Goal: Task Accomplishment & Management: Manage account settings

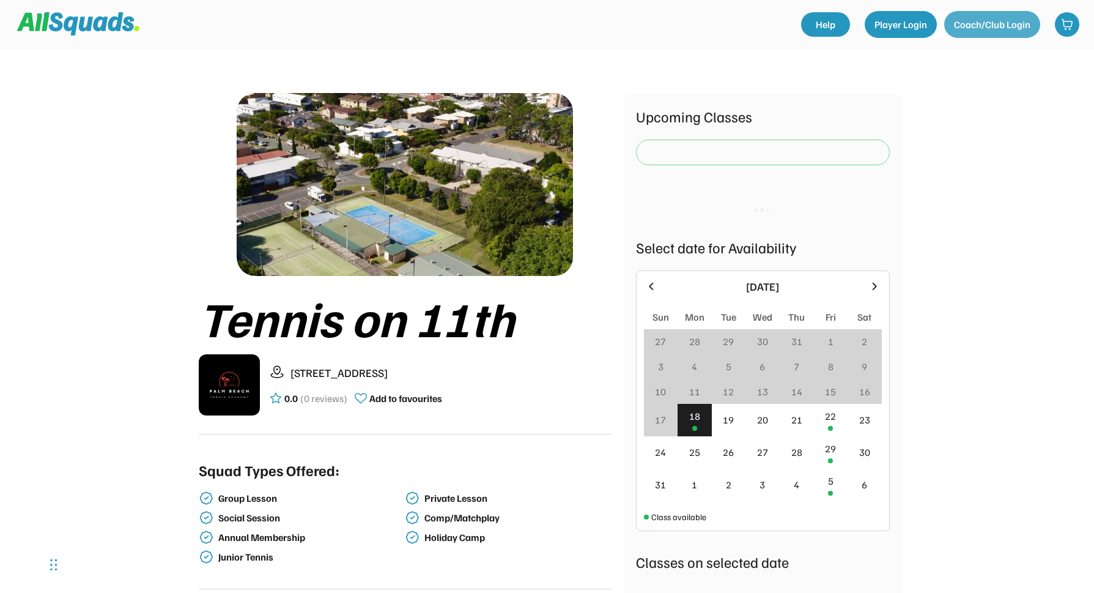
click at [1008, 28] on button "Coach/Club Login" at bounding box center [992, 24] width 96 height 27
click at [899, 24] on button "Player Login" at bounding box center [901, 24] width 72 height 27
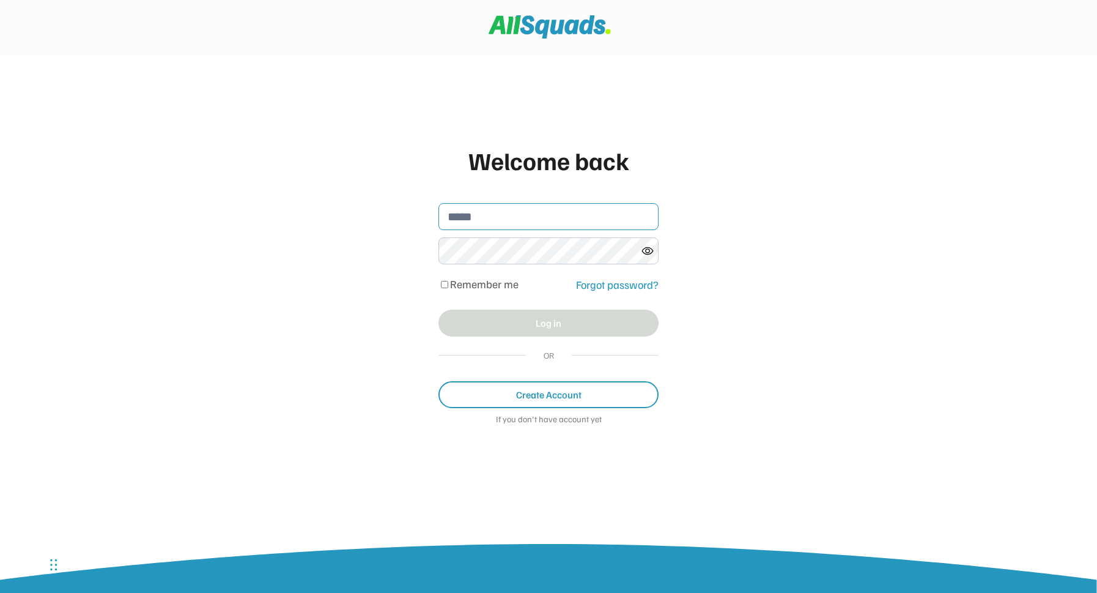
click at [464, 221] on input "email" at bounding box center [549, 216] width 220 height 27
type input "**********"
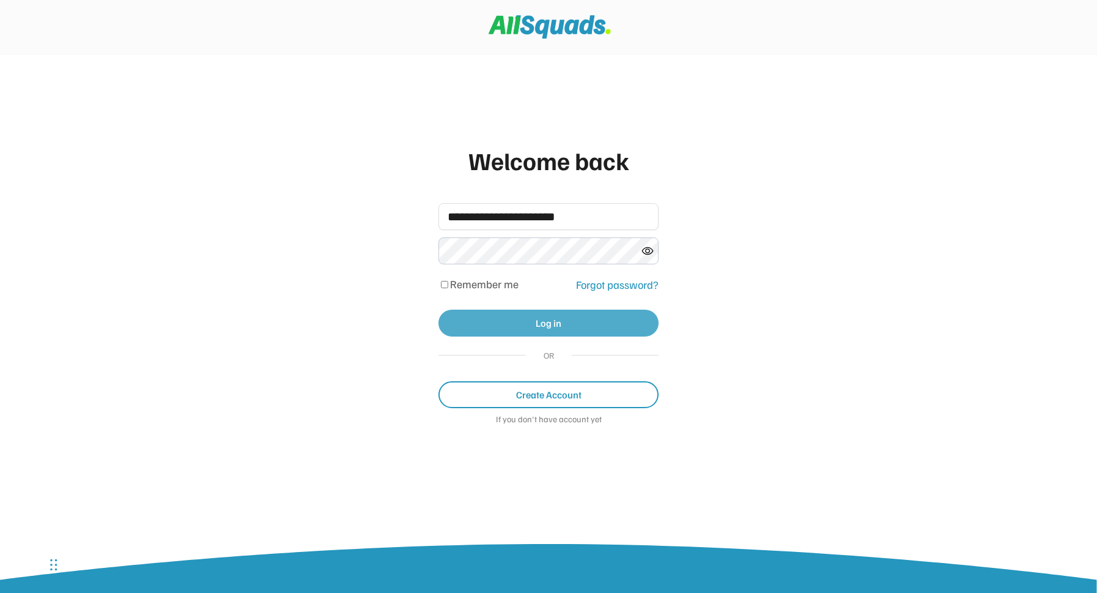
click at [551, 320] on button "Log in" at bounding box center [549, 323] width 220 height 27
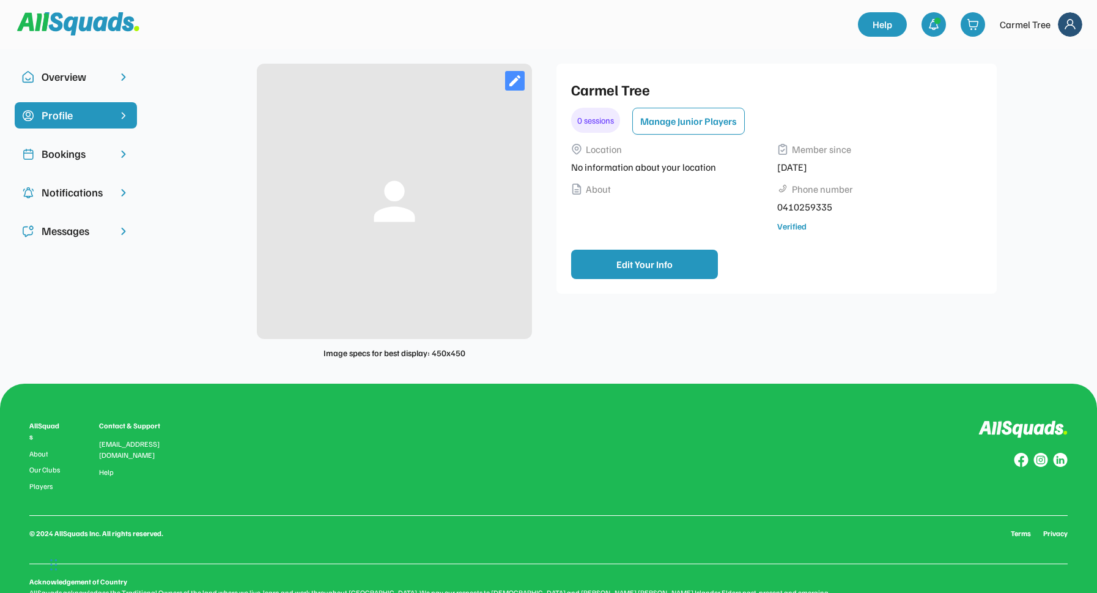
click at [69, 231] on div "Messages" at bounding box center [76, 231] width 69 height 17
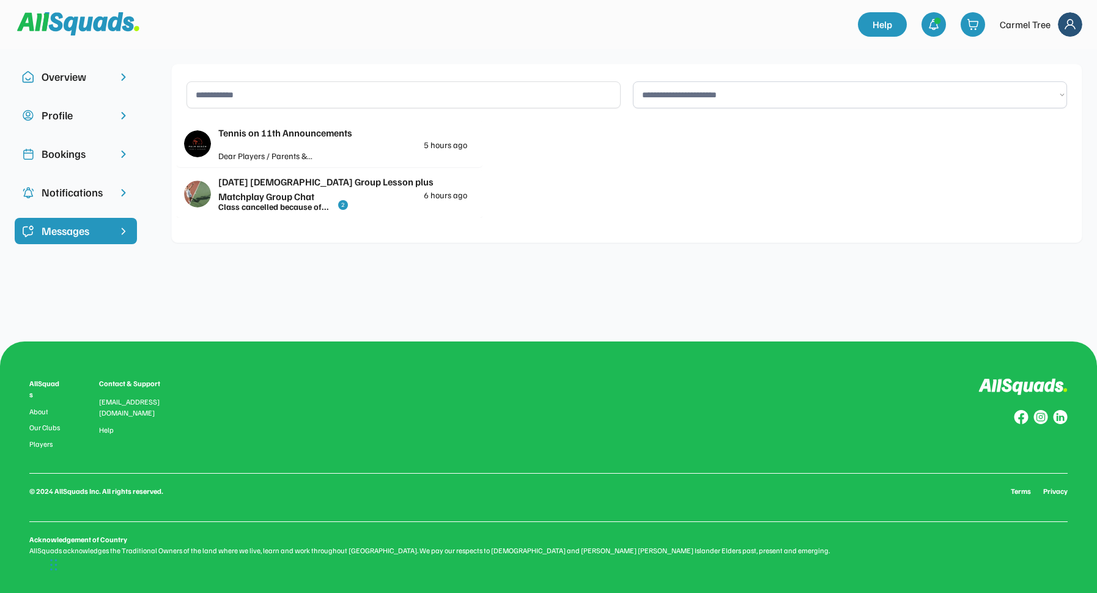
click at [83, 189] on div "Notifications" at bounding box center [76, 192] width 69 height 17
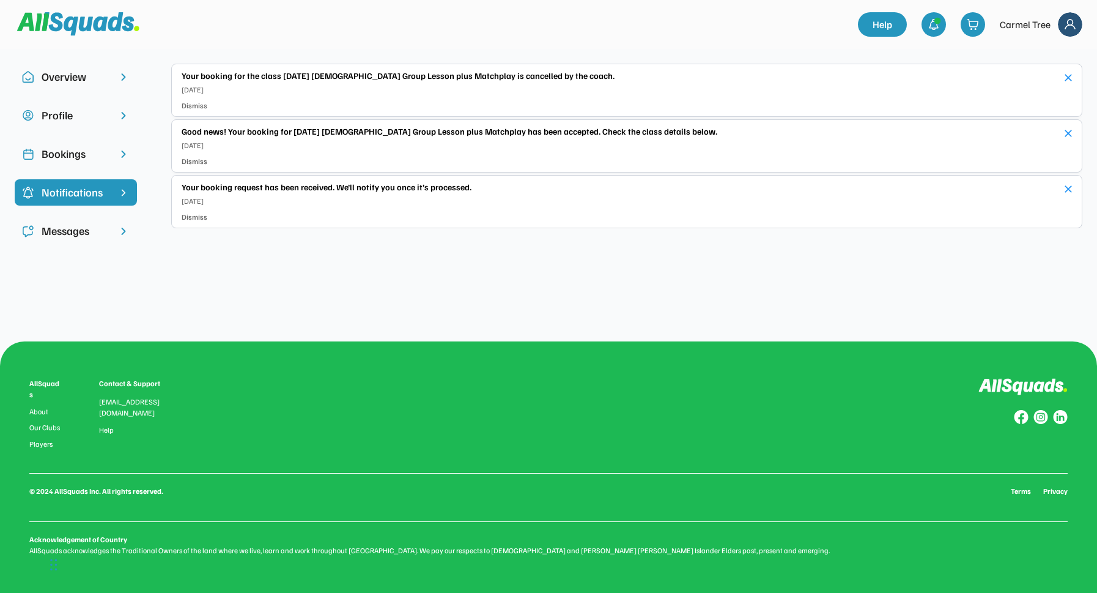
click at [80, 155] on div "Bookings" at bounding box center [76, 154] width 69 height 17
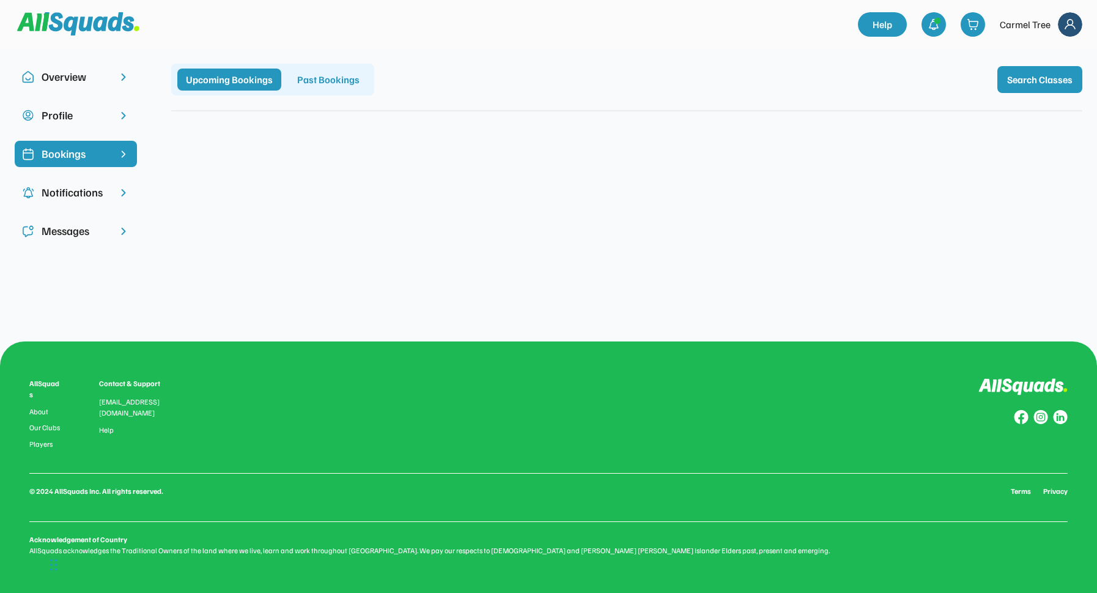
click at [72, 80] on div "Overview" at bounding box center [76, 77] width 69 height 17
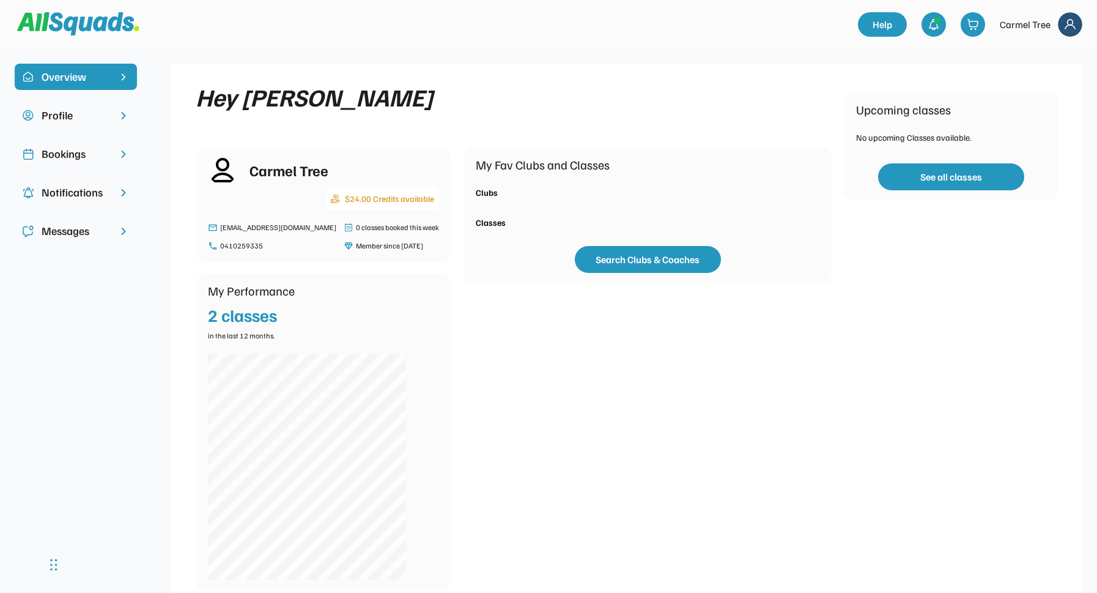
click at [1075, 25] on img at bounding box center [1070, 24] width 24 height 24
click at [1050, 80] on div "Logout" at bounding box center [1054, 78] width 72 height 24
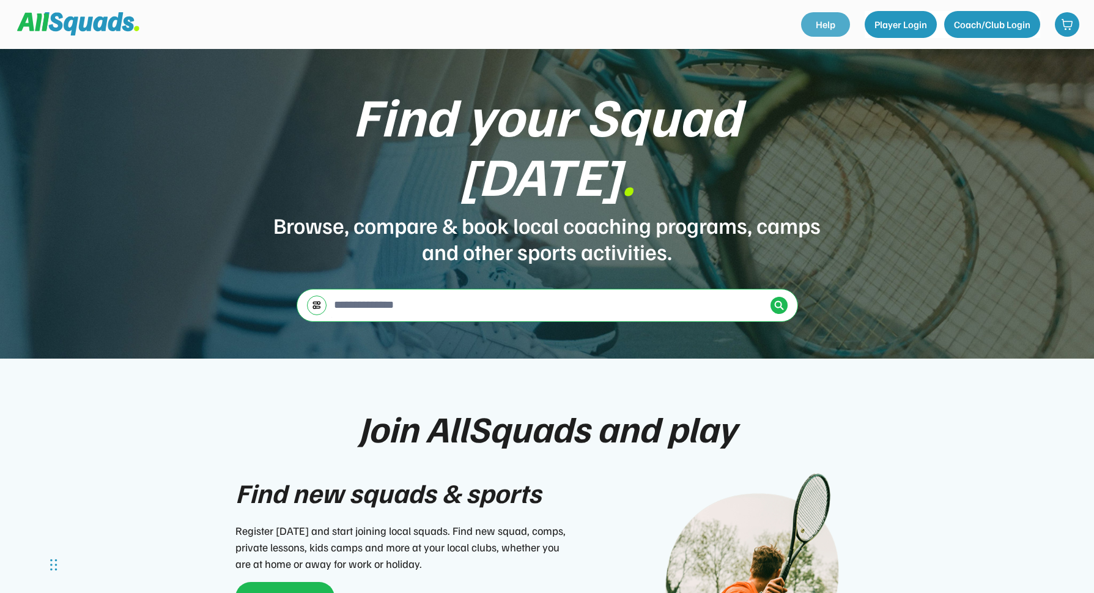
click at [843, 22] on link "Help" at bounding box center [825, 24] width 49 height 24
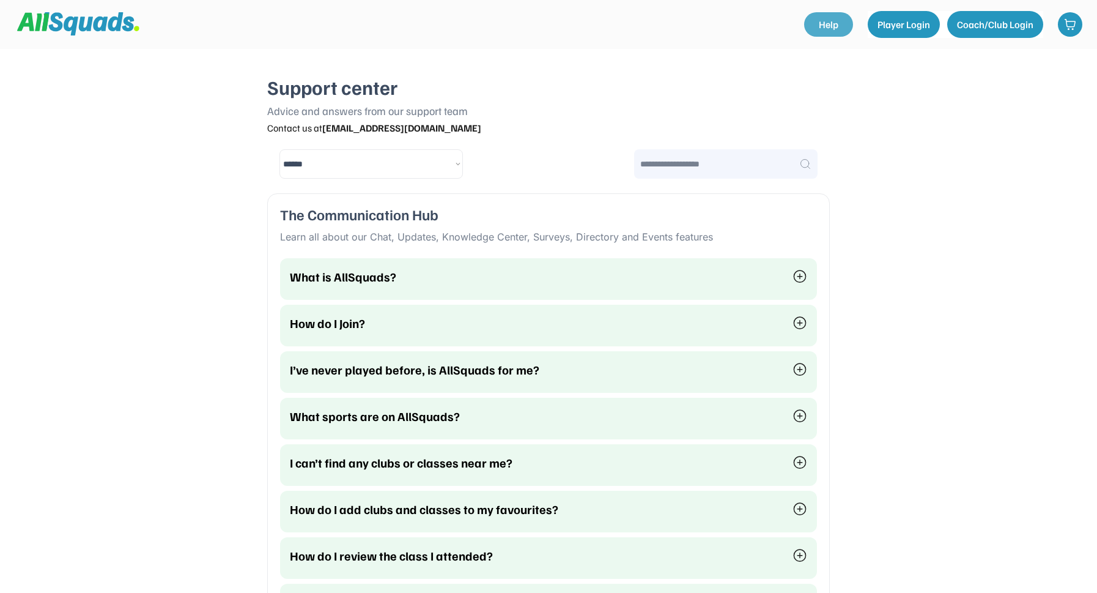
select select "********"
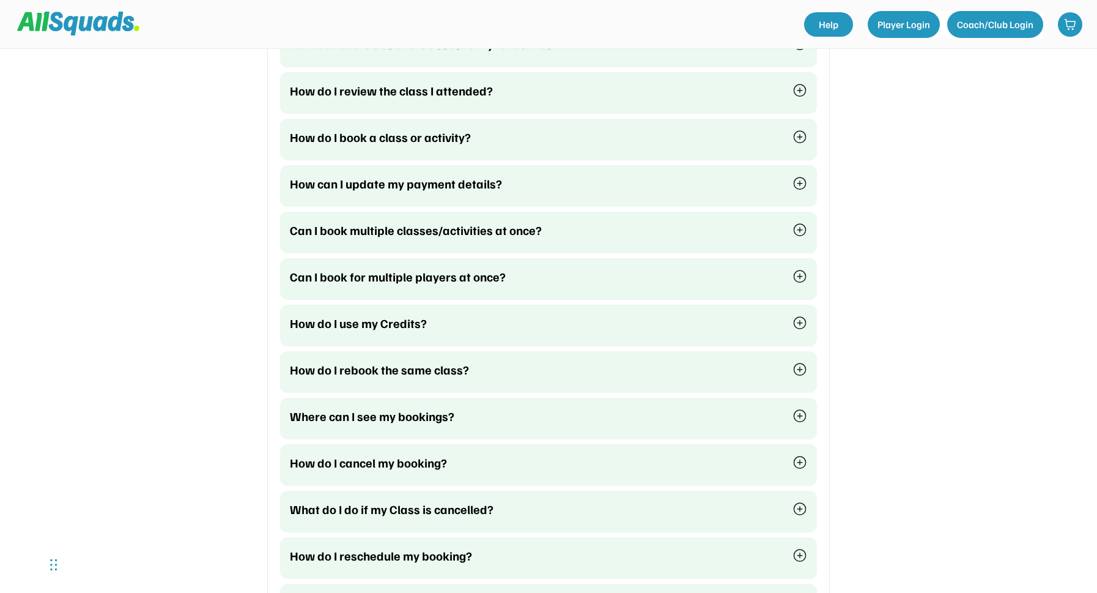
scroll to position [466, 0]
click at [803, 179] on img at bounding box center [800, 182] width 15 height 15
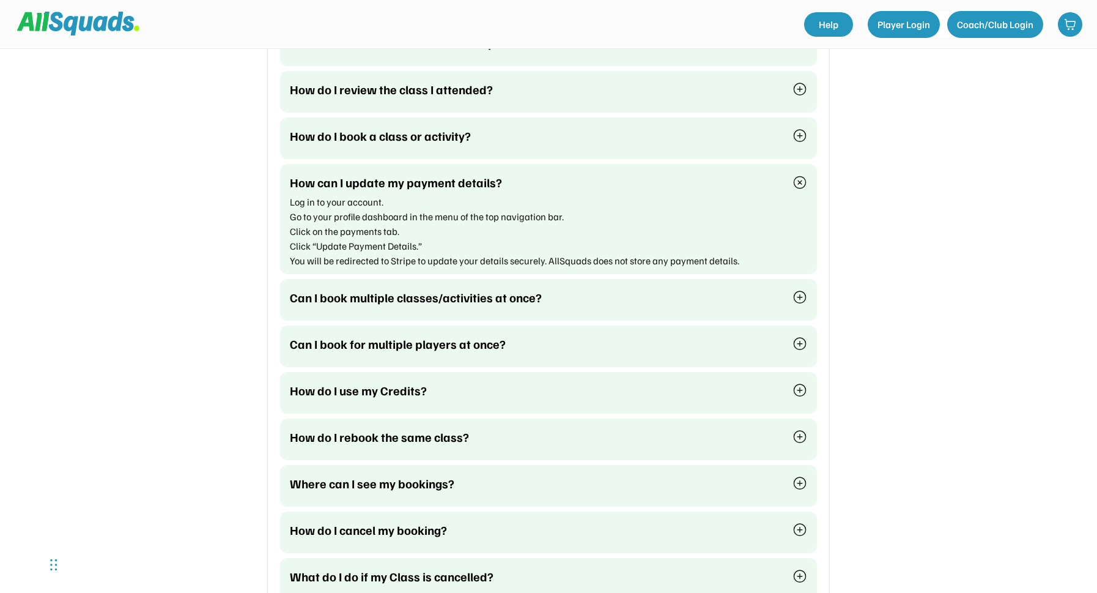
click at [956, 191] on div "**********" at bounding box center [548, 445] width 1097 height 1822
click at [803, 181] on img at bounding box center [800, 182] width 15 height 15
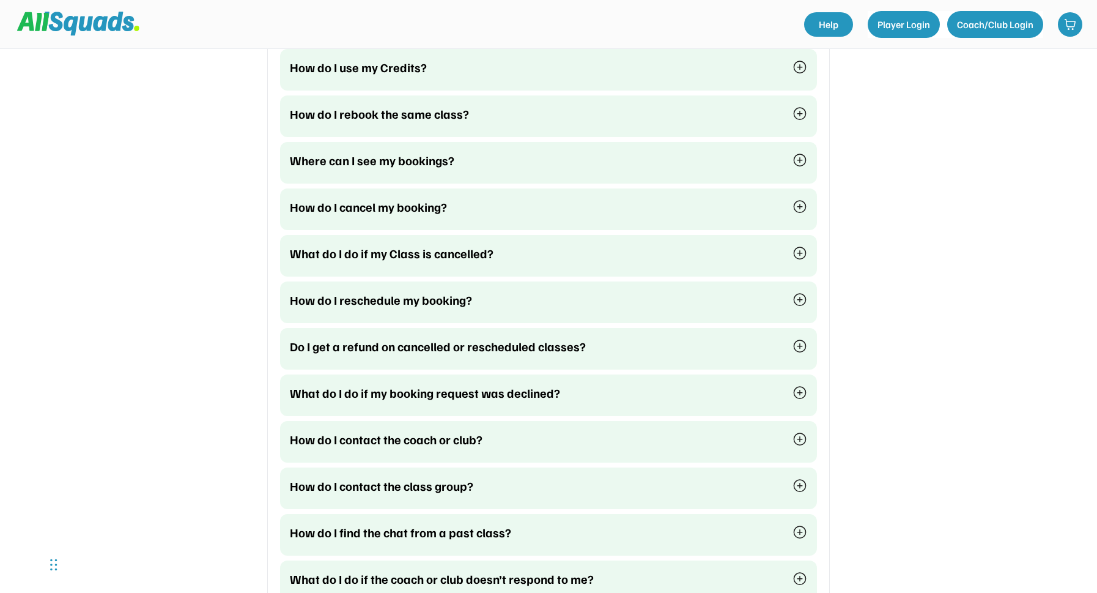
scroll to position [727, 0]
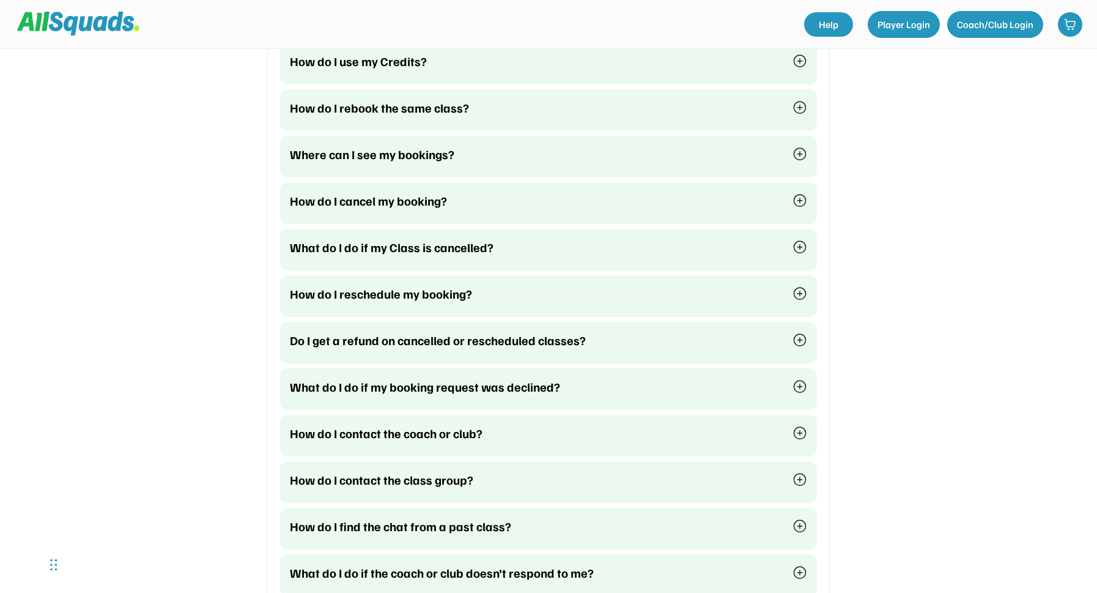
click at [800, 245] on img at bounding box center [800, 247] width 15 height 15
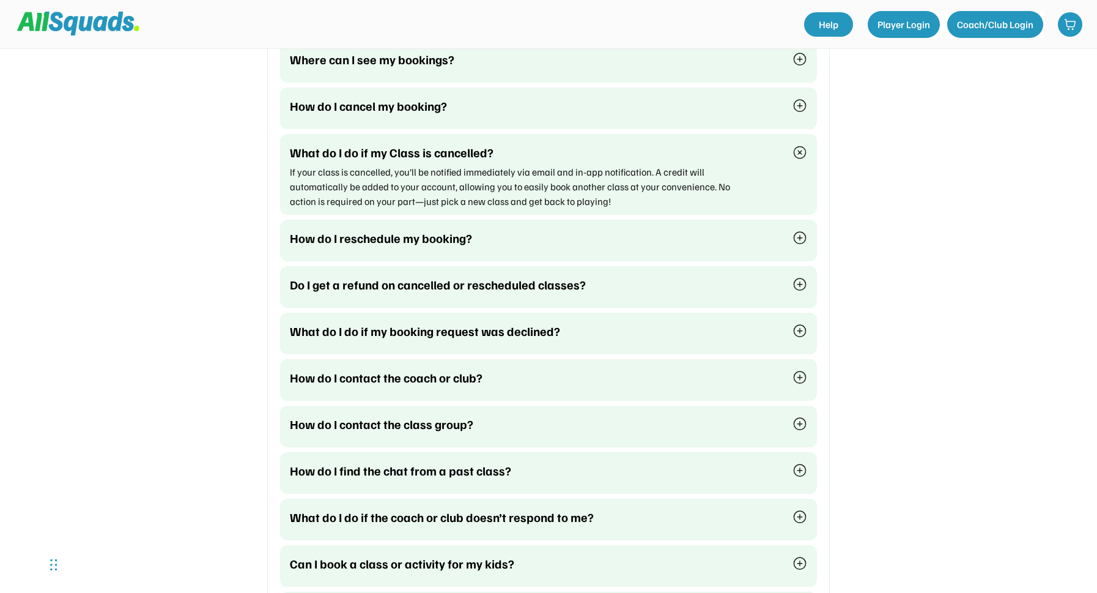
scroll to position [825, 0]
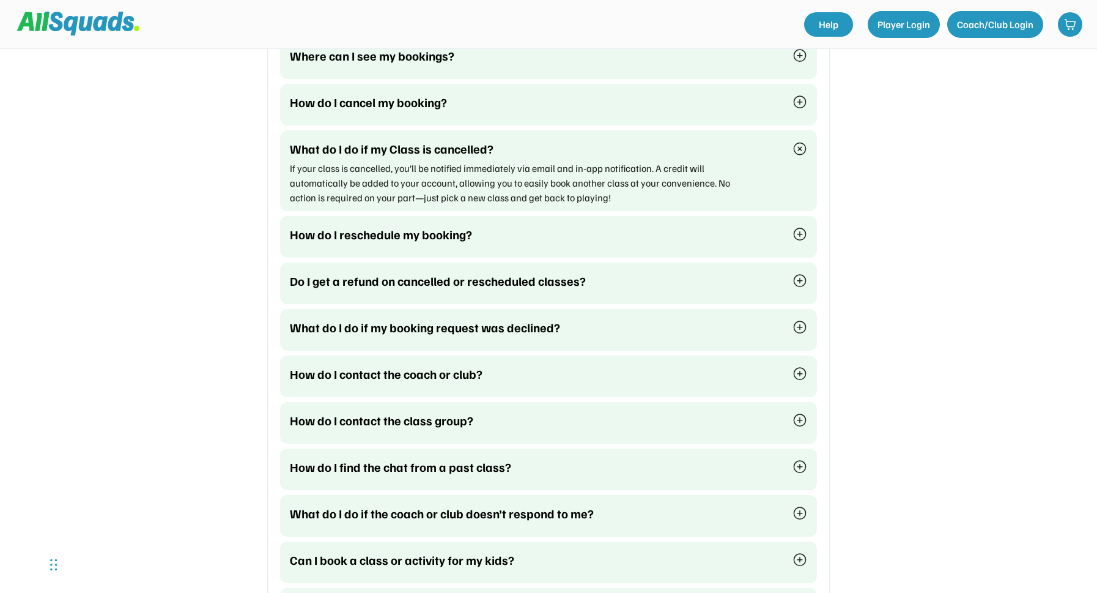
click at [798, 278] on img at bounding box center [800, 280] width 15 height 15
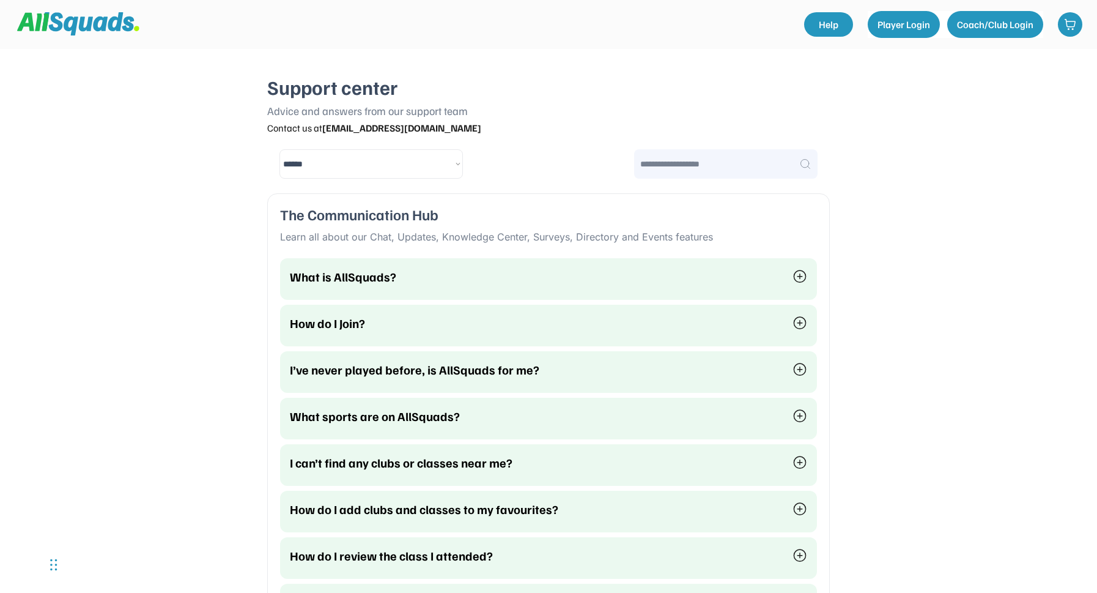
scroll to position [0, 0]
